Goal: Task Accomplishment & Management: Complete application form

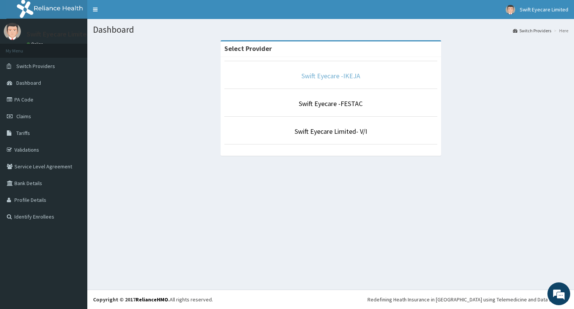
click at [324, 76] on link "Swift Eyecare -IKEJA" at bounding box center [330, 75] width 59 height 9
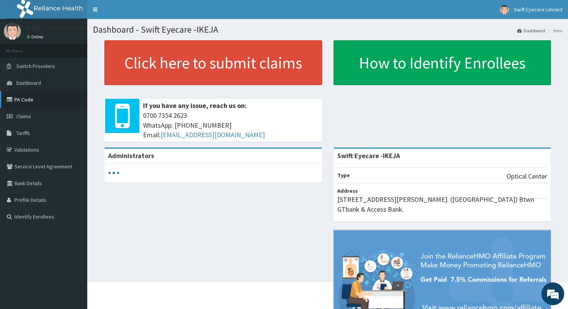
click at [33, 101] on link "PA Code" at bounding box center [43, 99] width 87 height 17
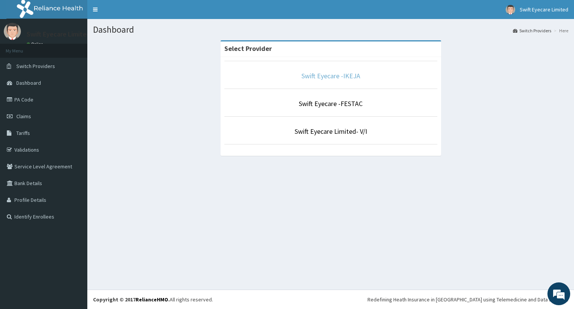
click at [340, 75] on link "Swift Eyecare -IKEJA" at bounding box center [330, 75] width 59 height 9
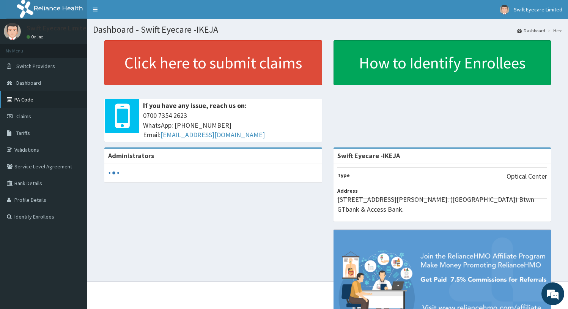
click at [19, 103] on link "PA Code" at bounding box center [43, 99] width 87 height 17
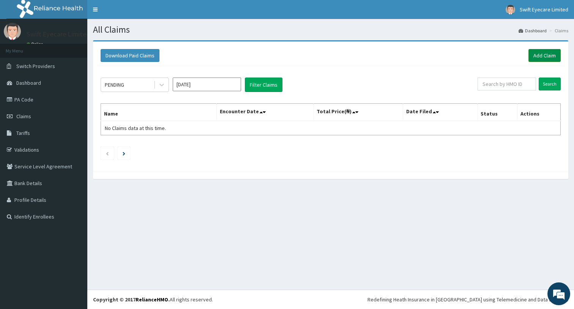
click at [533, 52] on link "Add Claim" at bounding box center [544, 55] width 32 height 13
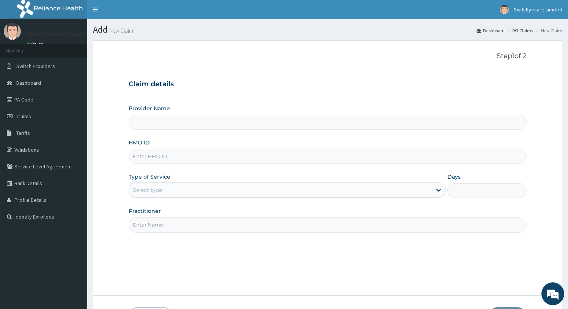
type input "Swift Eyecare -IKEJA"
click at [178, 156] on input "HMO ID" at bounding box center [328, 156] width 398 height 15
paste input "ENP/10434/A"
type input "ENP/10434/A"
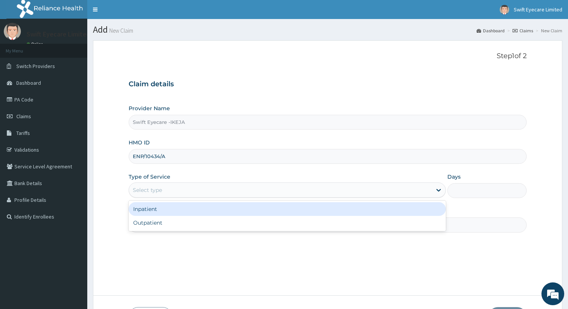
click at [227, 188] on div "Select type" at bounding box center [280, 190] width 303 height 12
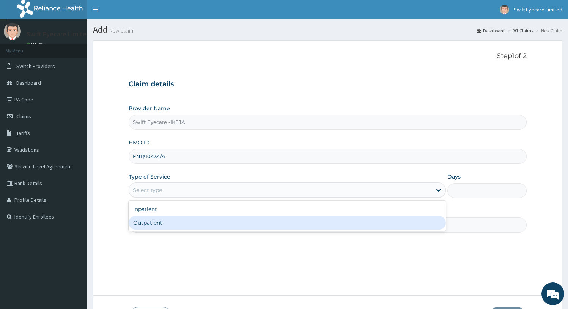
click at [214, 220] on div "Outpatient" at bounding box center [288, 223] width 318 height 14
type input "1"
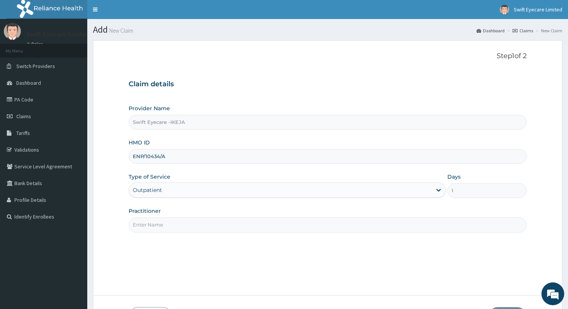
click at [214, 224] on input "Practitioner" at bounding box center [328, 224] width 398 height 15
type input "DR NNENNA"
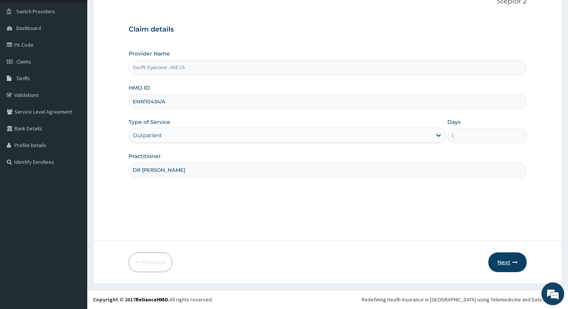
click at [507, 257] on button "Next" at bounding box center [507, 262] width 38 height 20
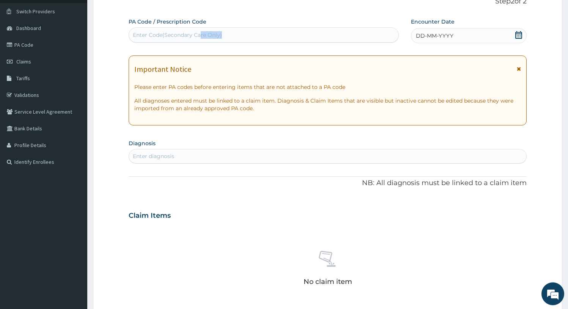
drag, startPoint x: 202, startPoint y: 43, endPoint x: 200, endPoint y: 37, distance: 6.5
click at [200, 37] on div "PA Code / Prescription Code Enter Code(Secondary Care Only)" at bounding box center [264, 30] width 270 height 25
click at [159, 36] on div "Enter Code(Secondary Care Only)" at bounding box center [177, 35] width 89 height 8
paste input "PA/833F7F"
type input "PA/833F7F"
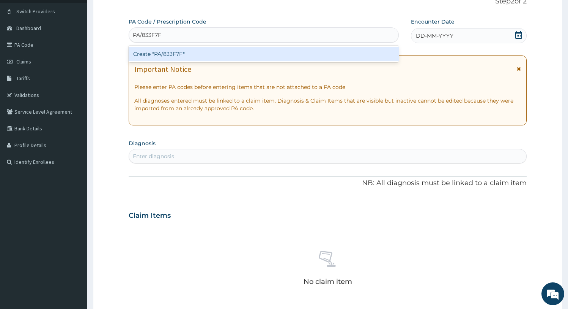
click at [160, 54] on div "Create "PA/833F7F"" at bounding box center [264, 54] width 270 height 14
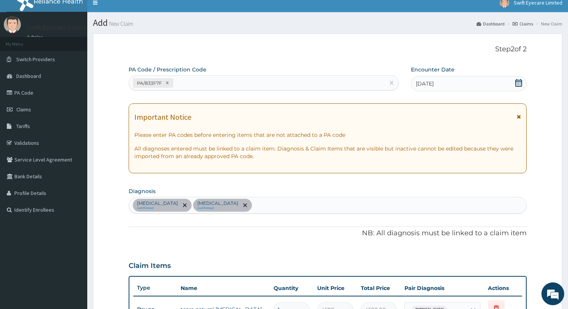
scroll to position [0, 0]
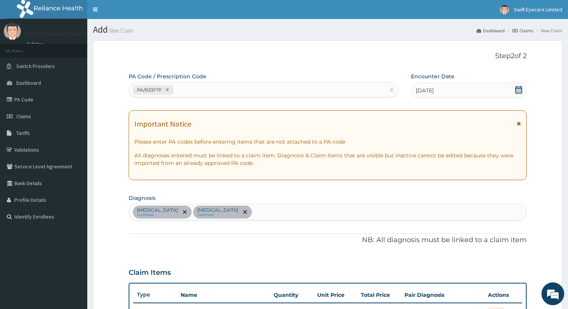
click at [283, 126] on div "Important Notice" at bounding box center [327, 126] width 387 height 12
click at [285, 126] on div "Important Notice" at bounding box center [327, 126] width 387 height 12
